Goal: Check status: Check status

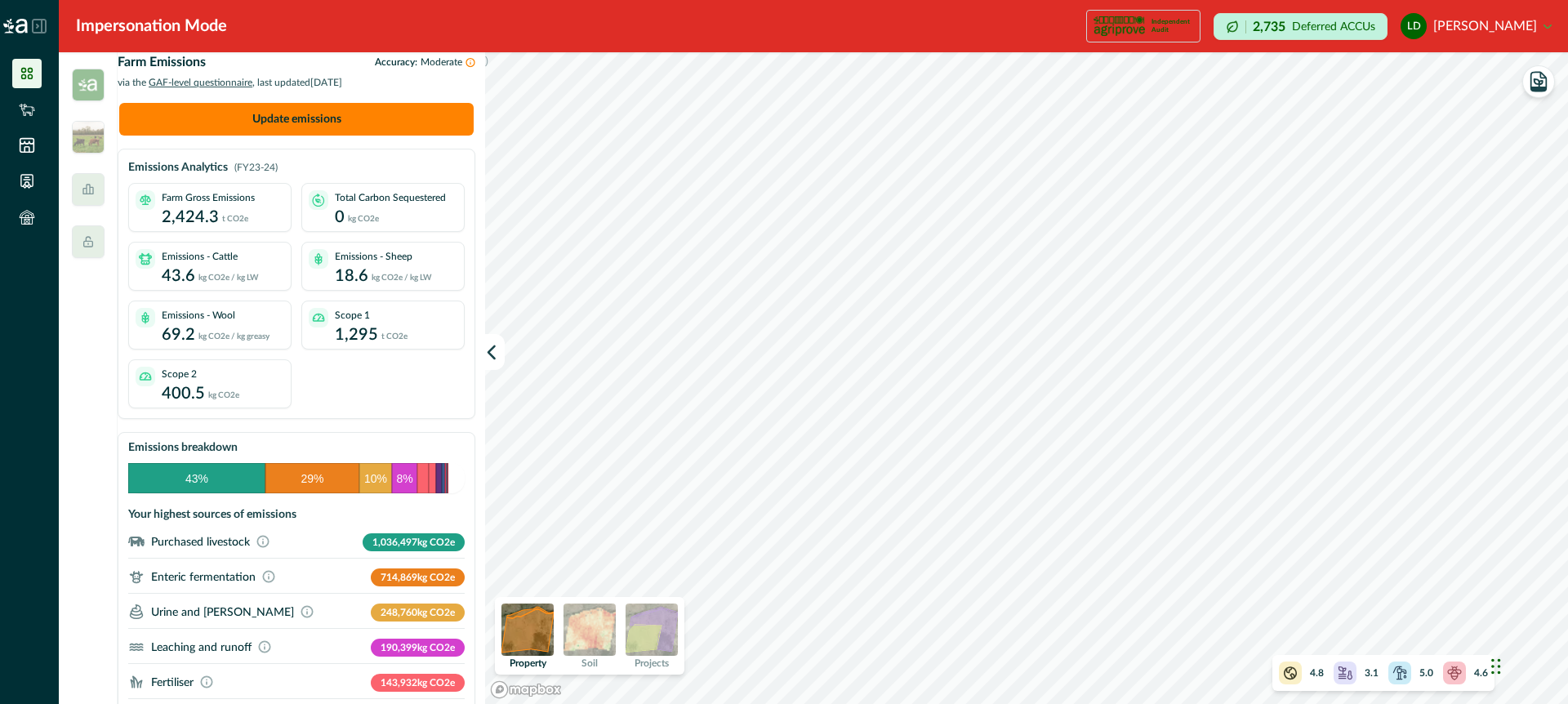
click at [39, 26] on icon at bounding box center [39, 26] width 14 height 14
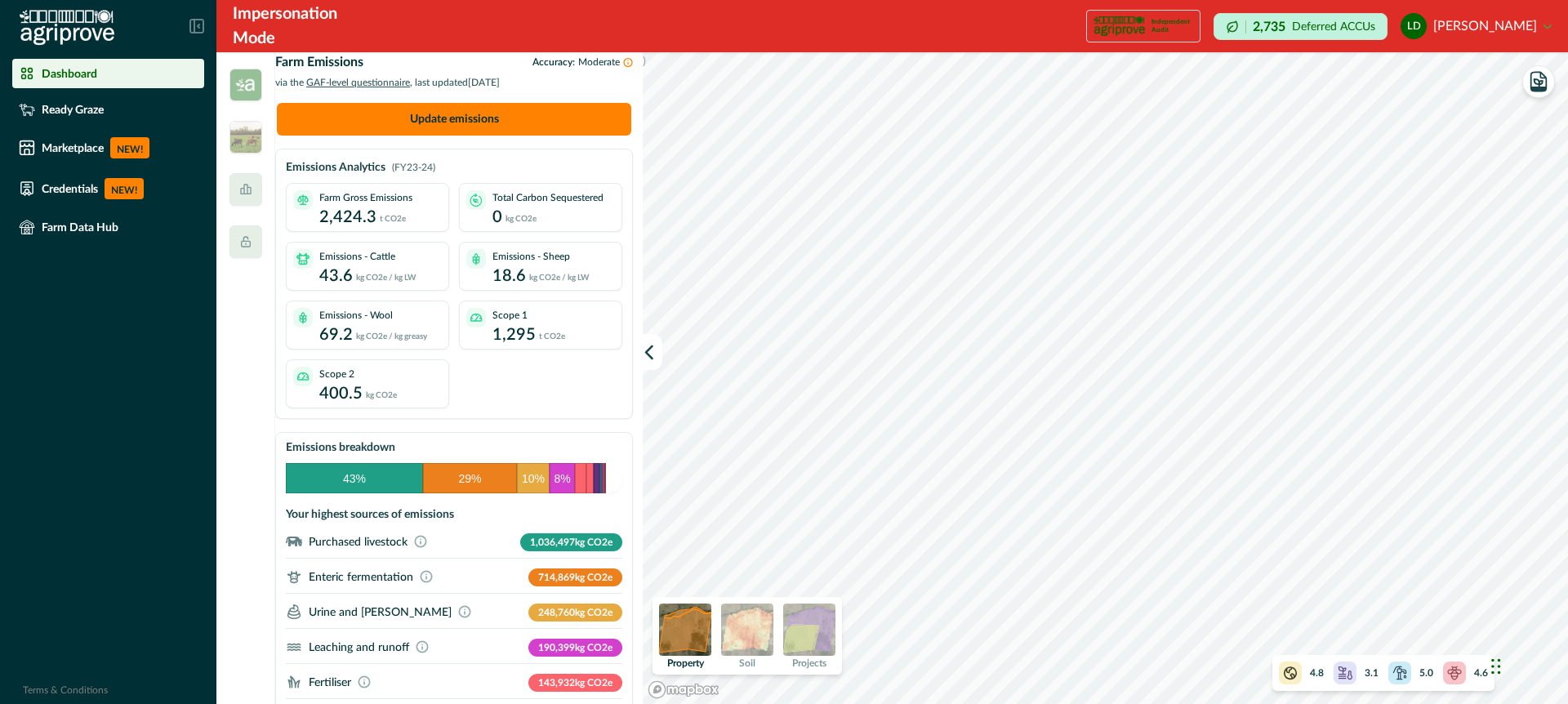
click at [96, 73] on p "Dashboard" at bounding box center [69, 73] width 55 height 13
click at [242, 89] on img at bounding box center [246, 85] width 33 height 33
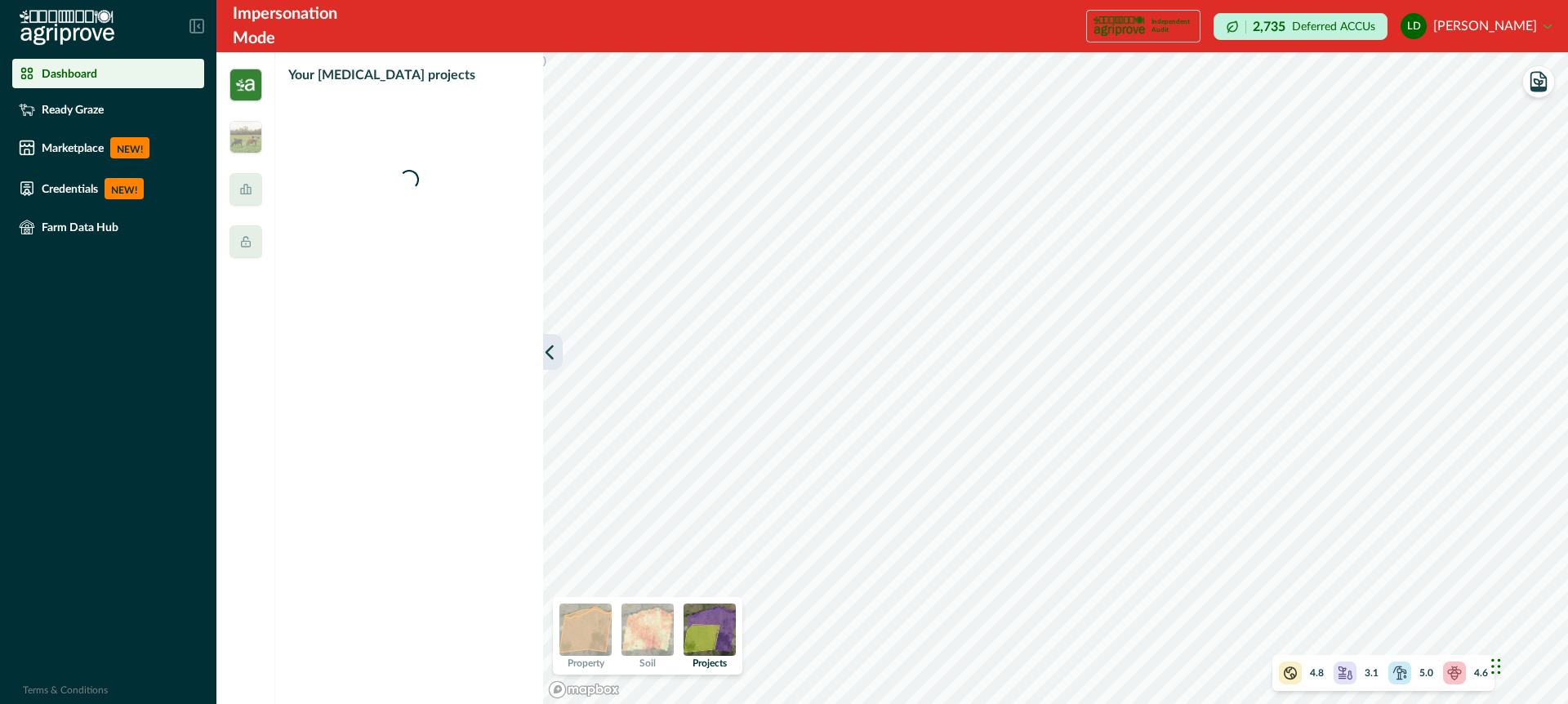
click at [556, 354] on icon "button" at bounding box center [549, 352] width 16 height 16
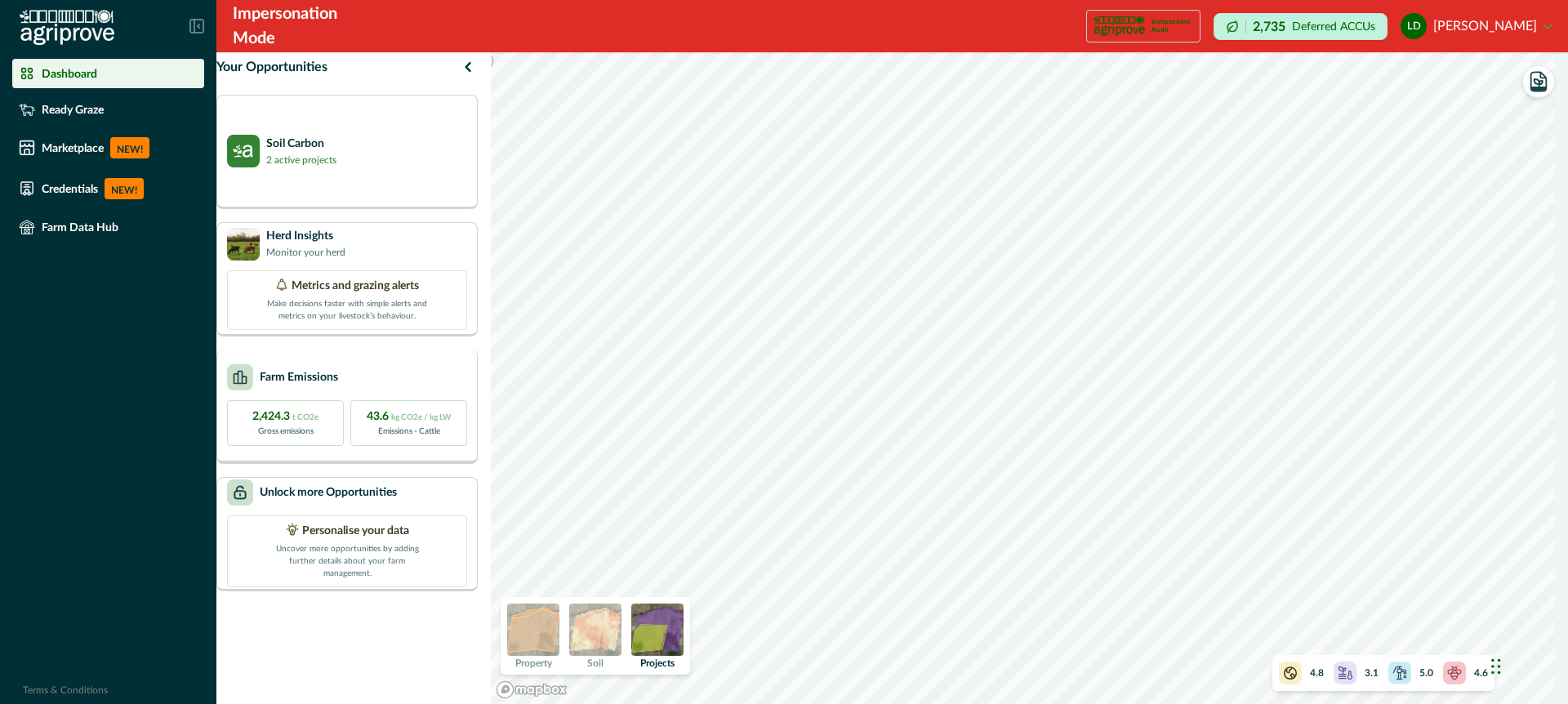
click at [394, 390] on div "Farm Emissions" at bounding box center [347, 376] width 240 height 26
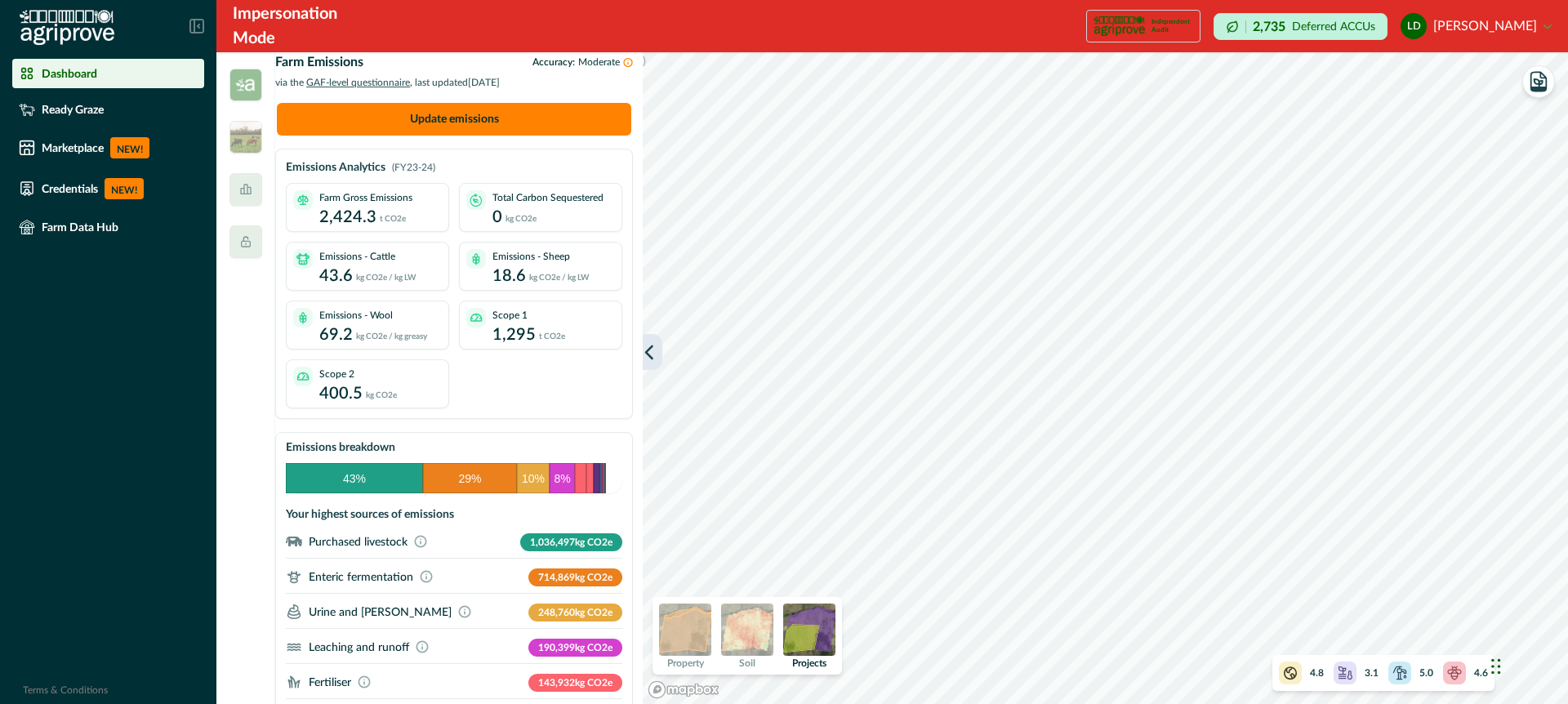
click at [651, 352] on icon "button" at bounding box center [649, 352] width 16 height 16
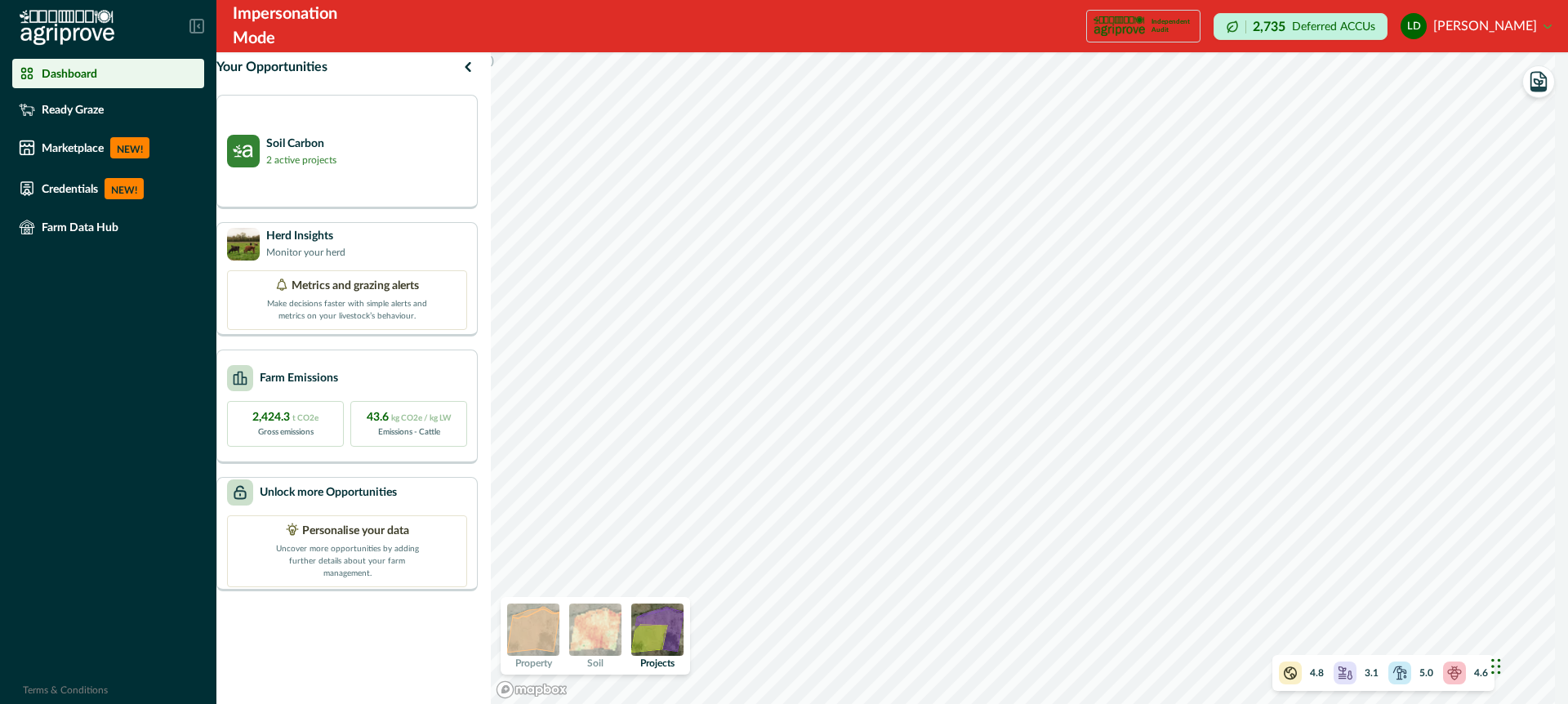
click at [607, 632] on img at bounding box center [595, 630] width 52 height 52
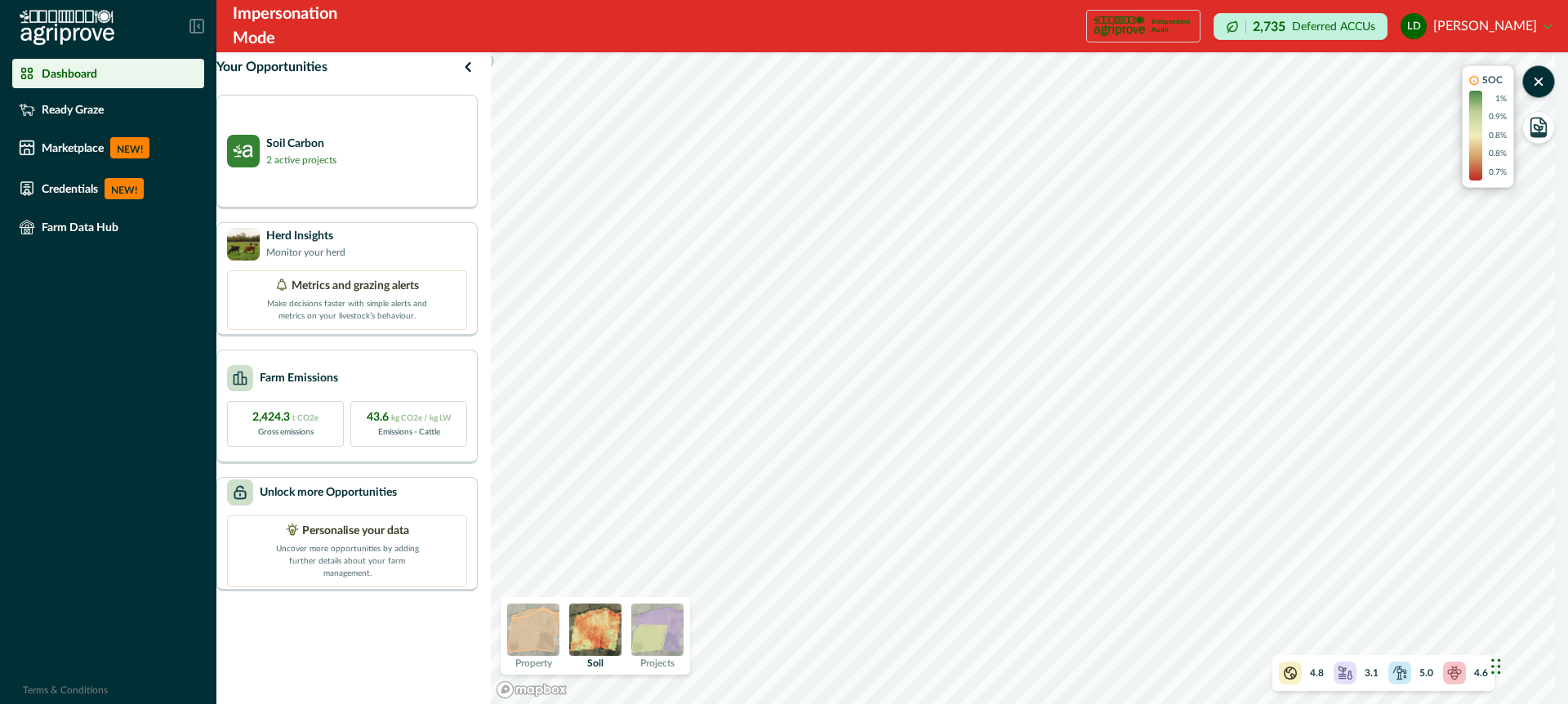
click at [613, 625] on img at bounding box center [595, 630] width 52 height 52
click at [548, 623] on img at bounding box center [533, 630] width 52 height 52
click at [665, 628] on img at bounding box center [658, 630] width 52 height 52
click at [596, 629] on img at bounding box center [595, 630] width 52 height 52
click at [607, 629] on img at bounding box center [595, 630] width 52 height 52
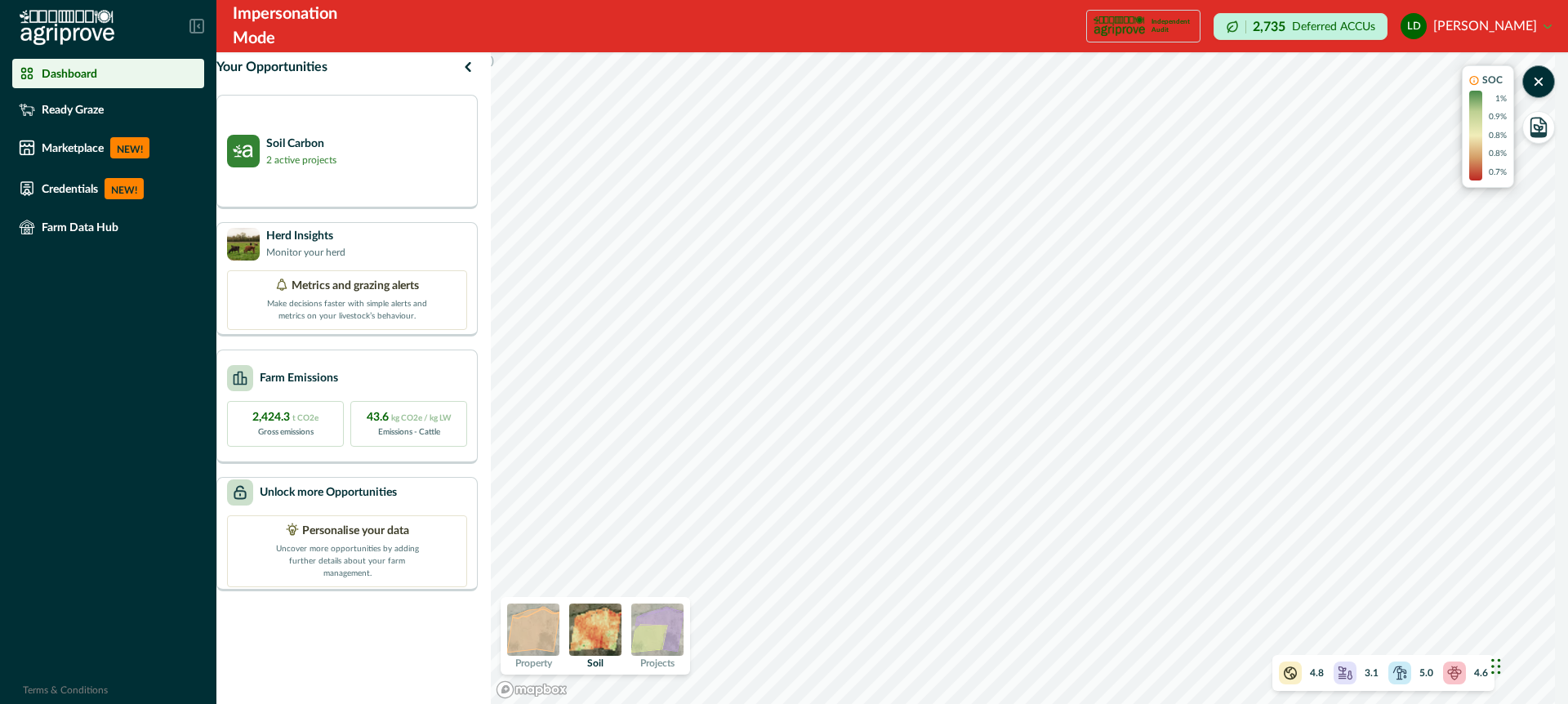
click at [559, 628] on img at bounding box center [533, 630] width 52 height 52
click at [604, 629] on img at bounding box center [595, 630] width 52 height 52
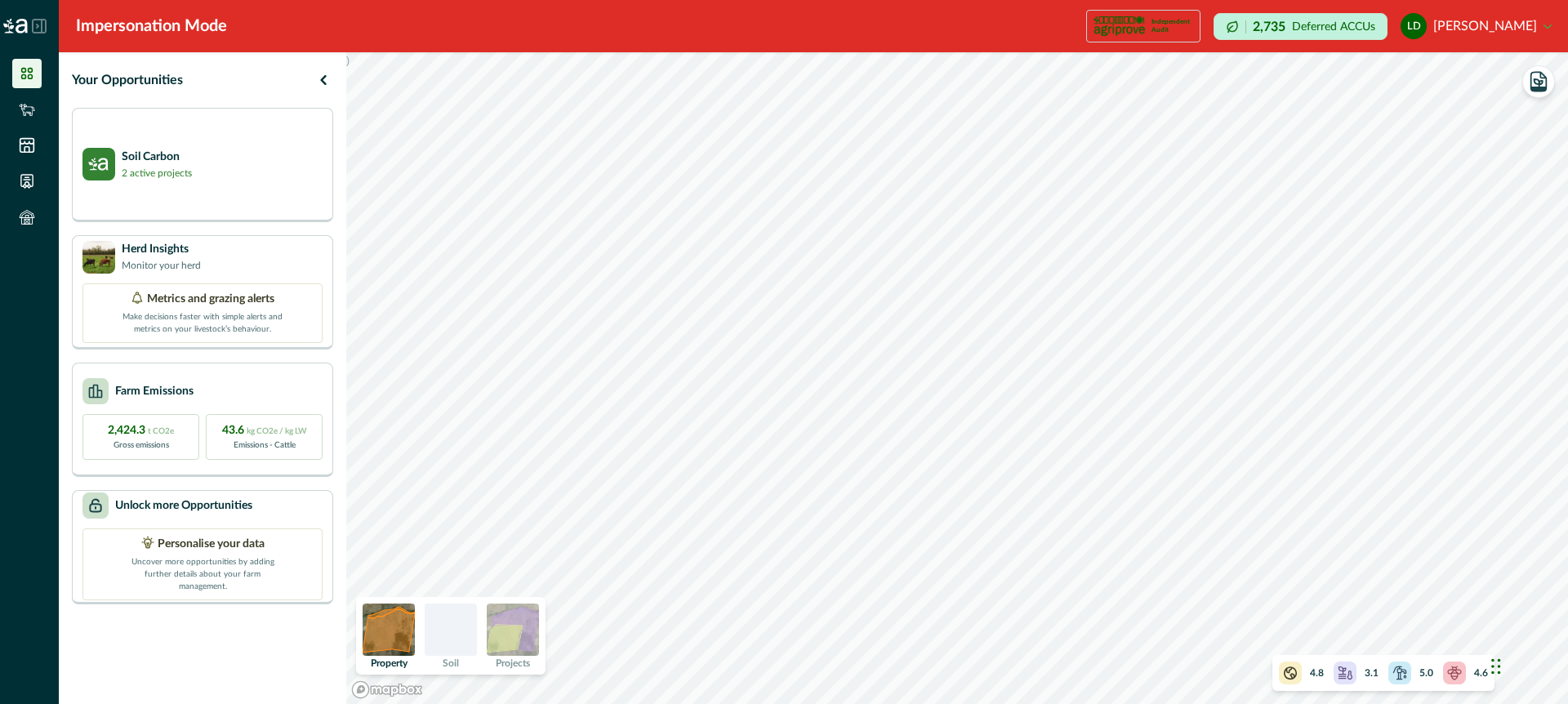
click at [497, 632] on img at bounding box center [513, 630] width 52 height 52
click at [448, 628] on div at bounding box center [451, 630] width 52 height 52
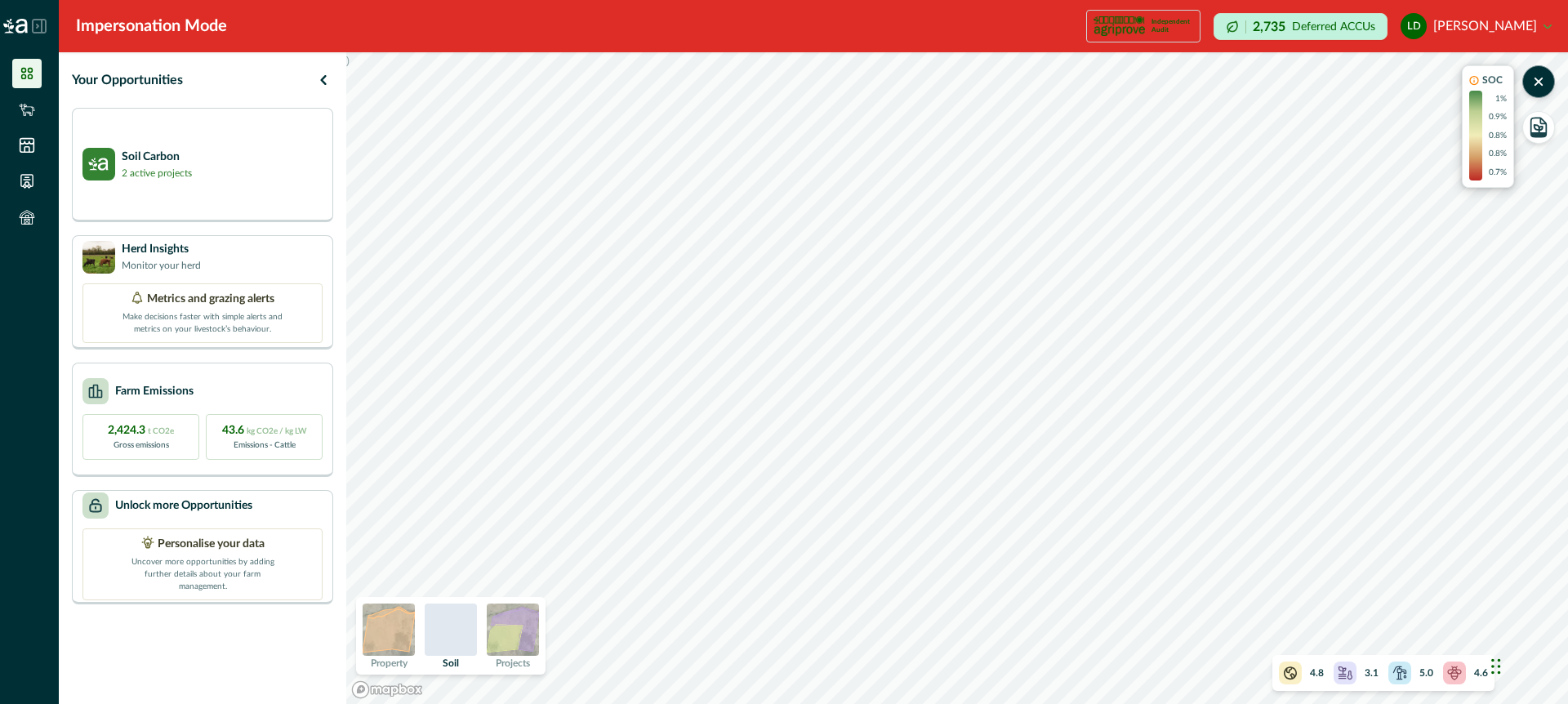
click at [448, 628] on div at bounding box center [451, 630] width 52 height 52
click at [389, 623] on img at bounding box center [389, 630] width 52 height 52
click at [453, 639] on div at bounding box center [451, 630] width 52 height 52
